Goal: Information Seeking & Learning: Learn about a topic

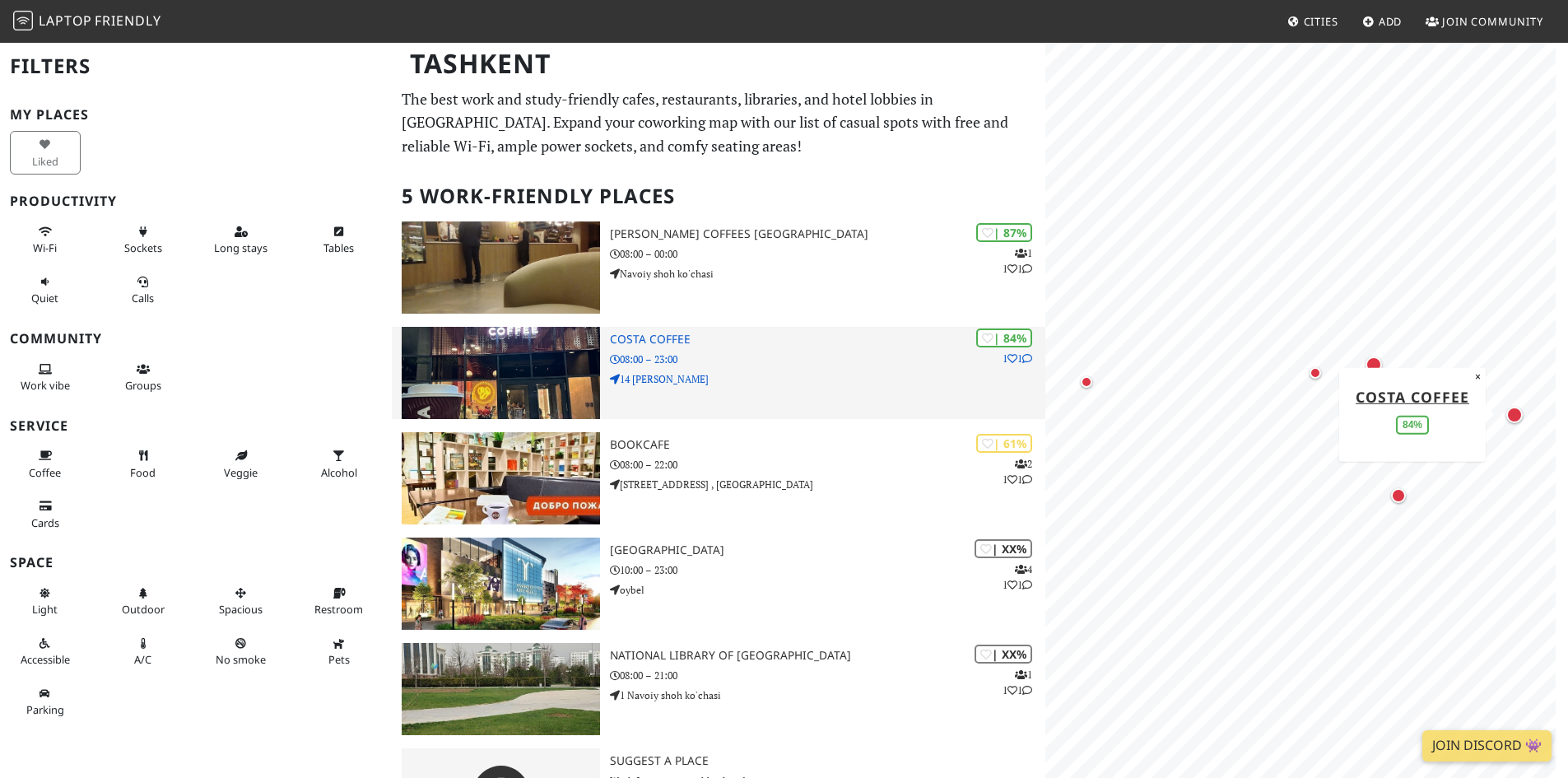
click at [542, 360] on img at bounding box center [500, 373] width 198 height 92
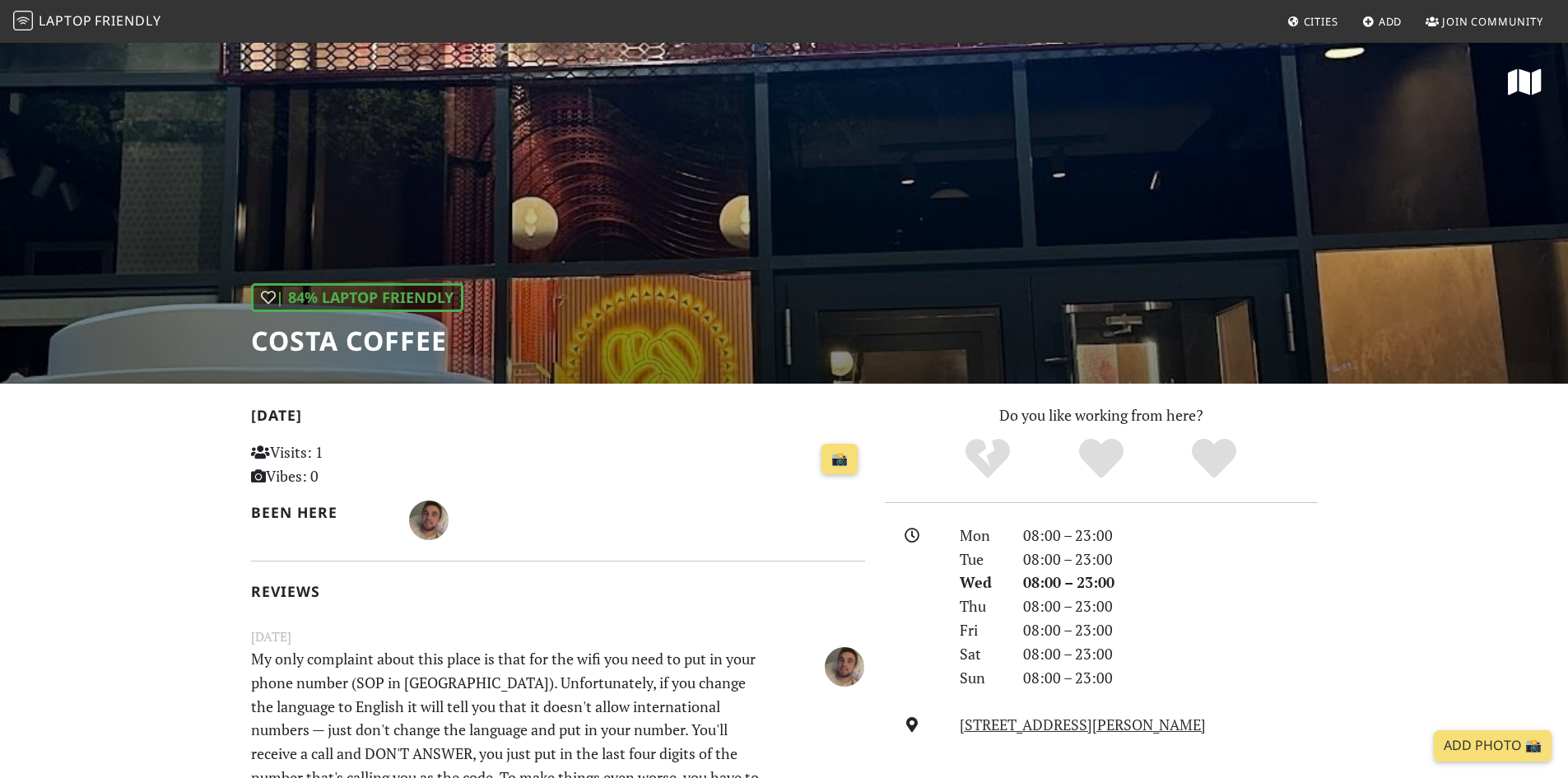
click at [938, 235] on div "| 84% Laptop Friendly Costa Coffee" at bounding box center [784, 212] width 1568 height 343
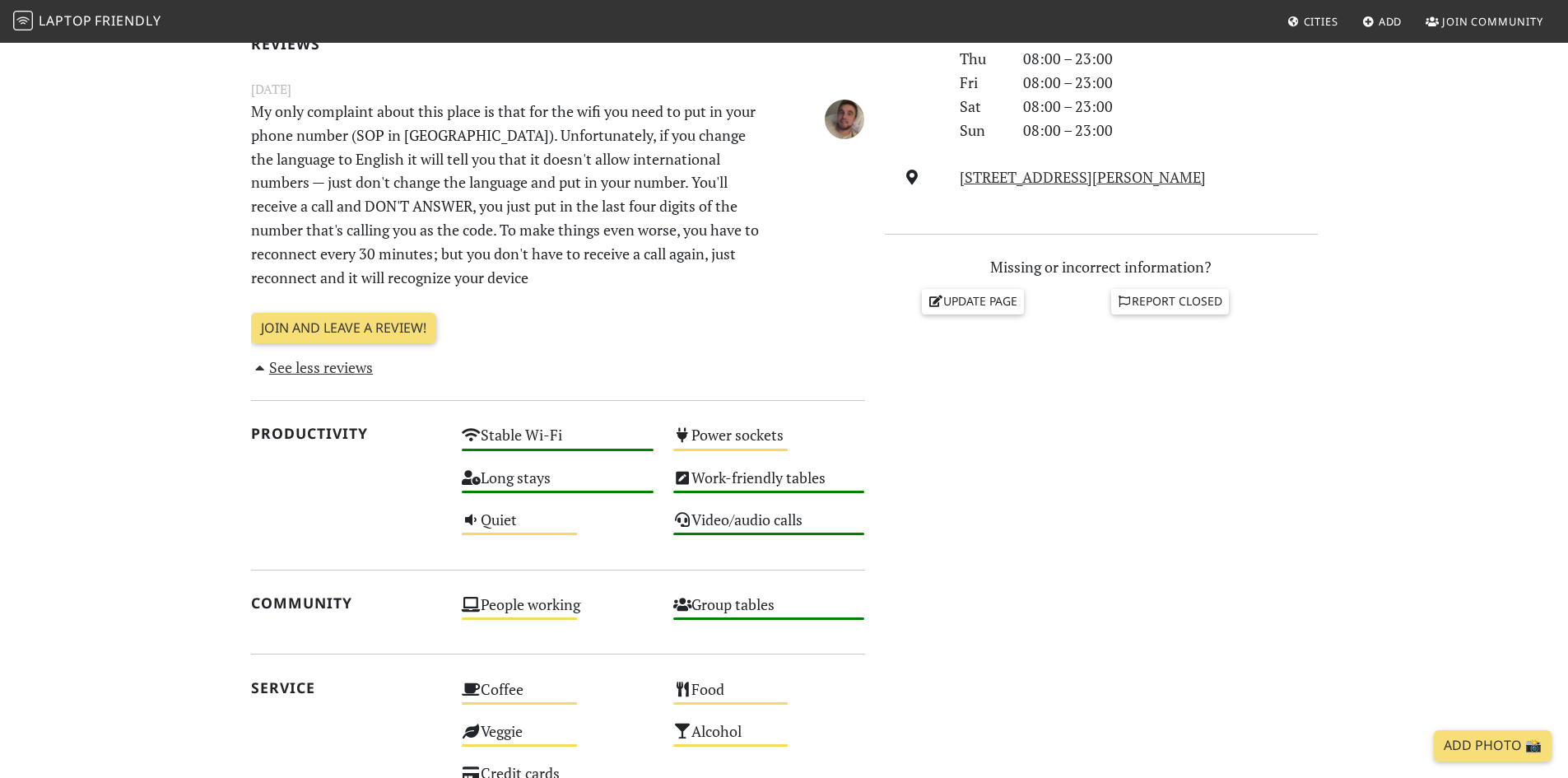
scroll to position [576, 0]
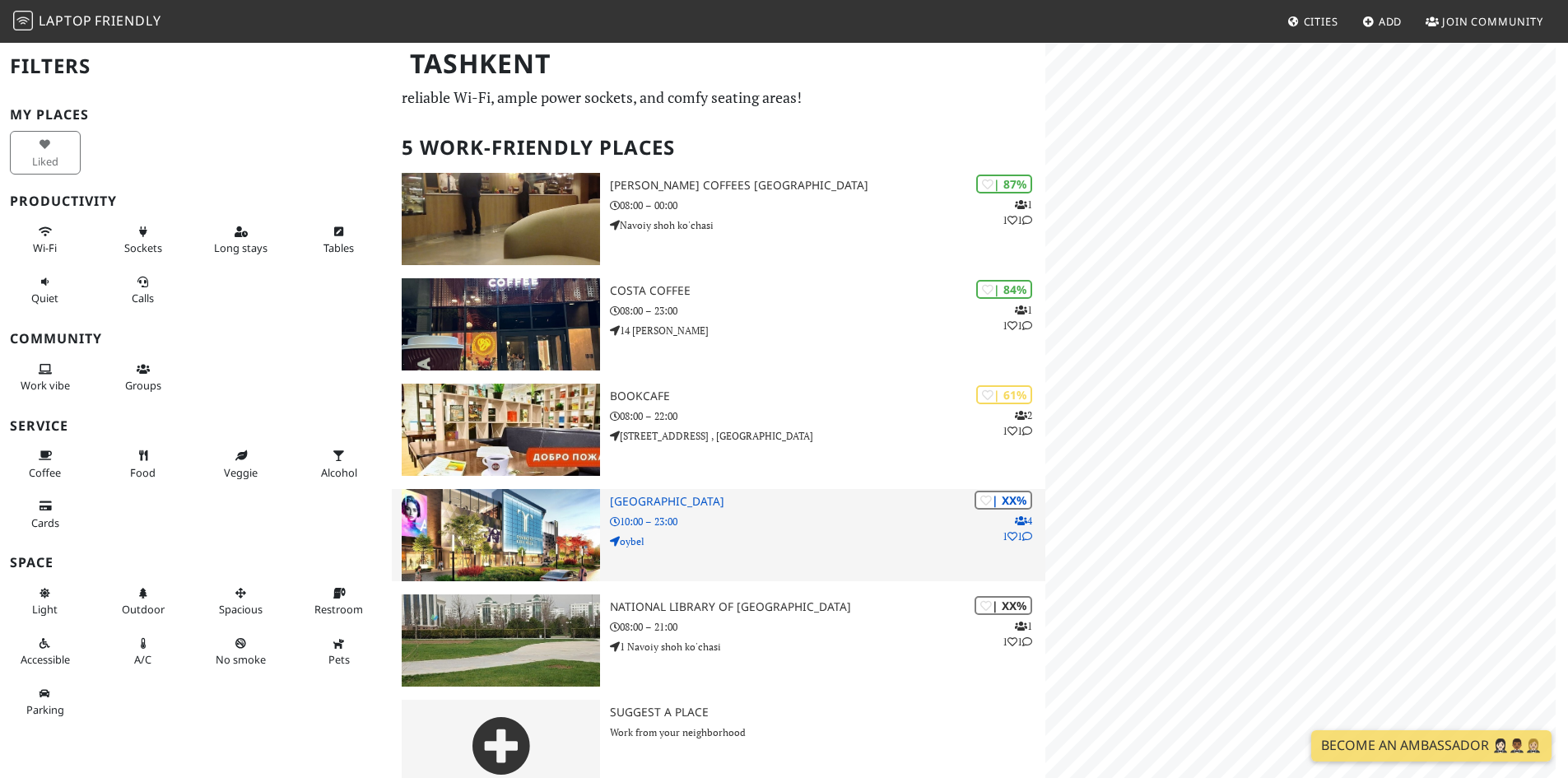
scroll to position [75, 0]
